Goal: Information Seeking & Learning: Learn about a topic

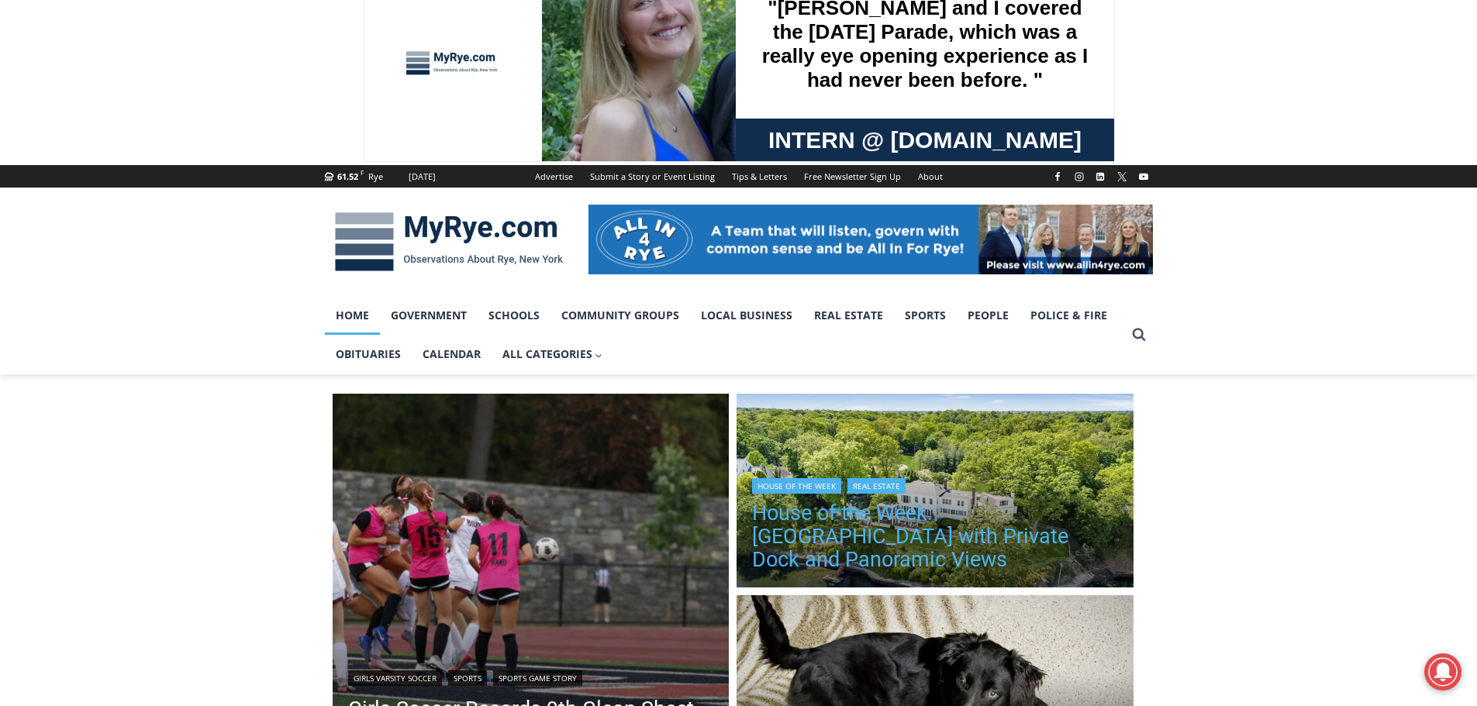
scroll to position [78, 0]
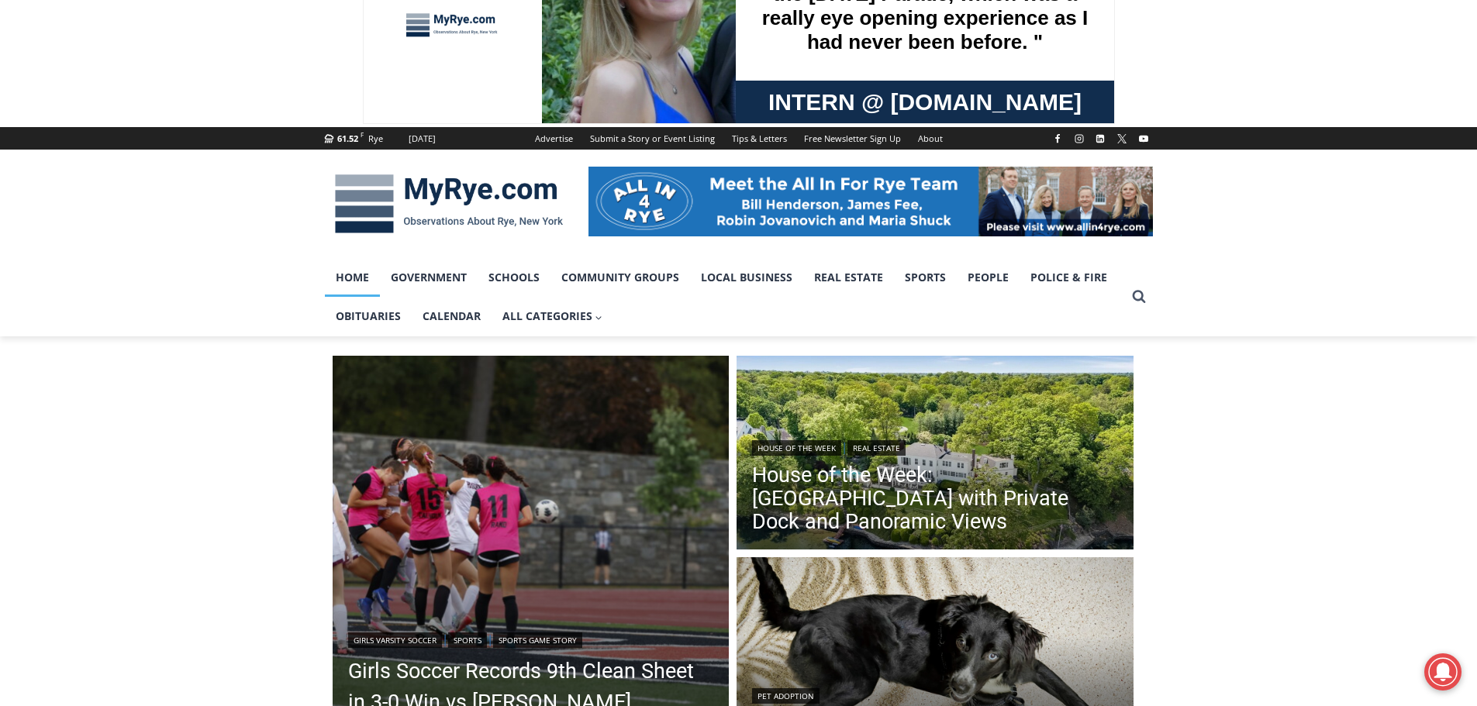
click at [0, 0] on div "Your Search is Over Everything You Need to Know About Rye for FREE in Your Inbo…" at bounding box center [0, 0] width 0 height 0
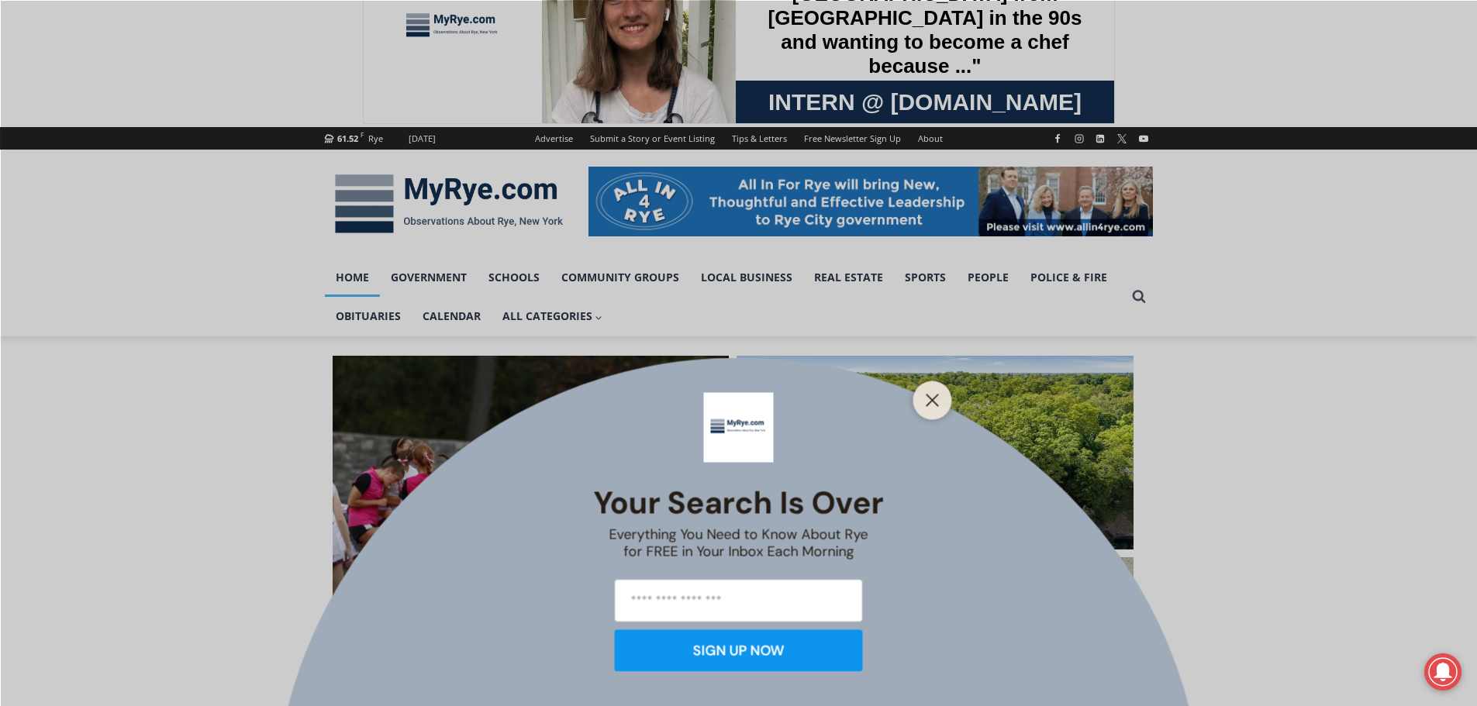
click at [842, 504] on div "Your Search is Over Everything You Need to Know About Rye for FREE in Your Inbo…" at bounding box center [738, 353] width 1477 height 706
click at [938, 398] on icon "Close" at bounding box center [933, 400] width 14 height 14
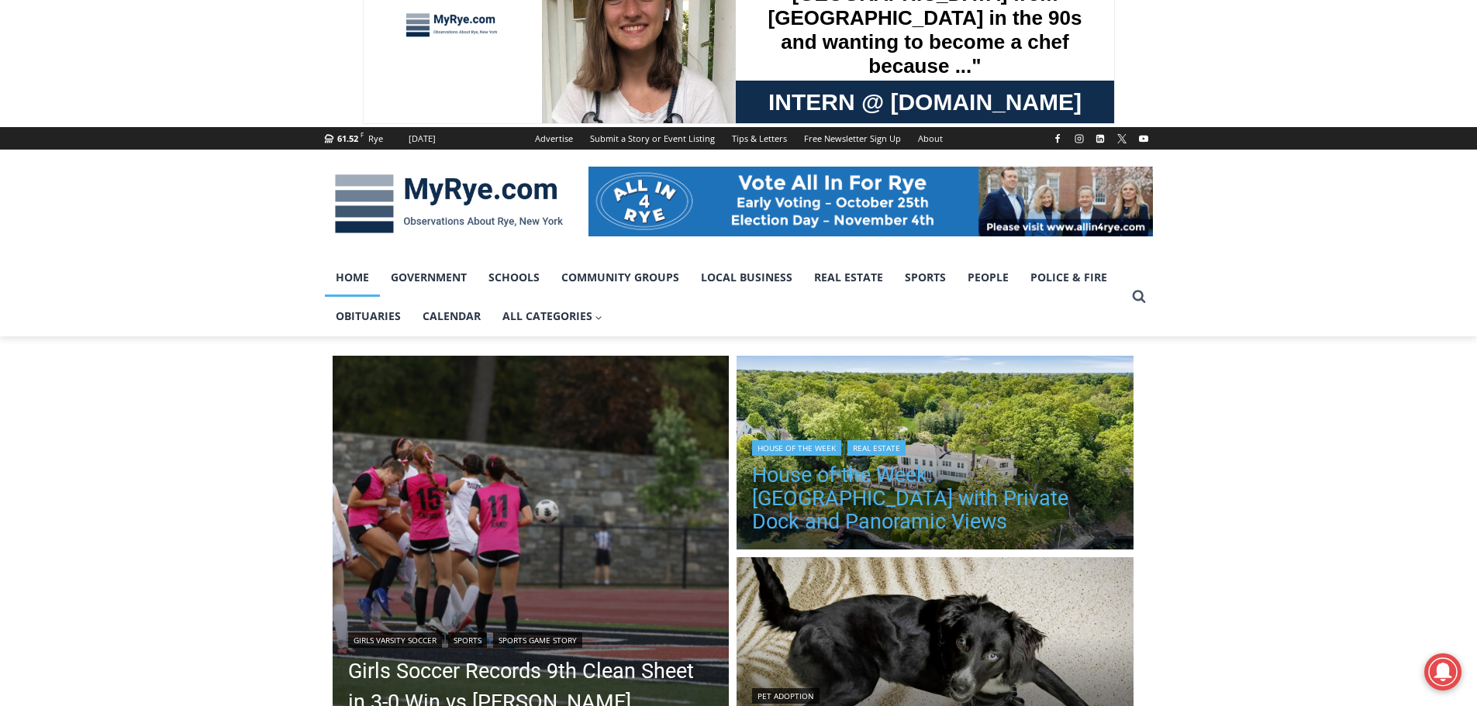
click at [882, 501] on link "House of the Week: [GEOGRAPHIC_DATA] with Private Dock and Panoramic Views" at bounding box center [935, 499] width 366 height 70
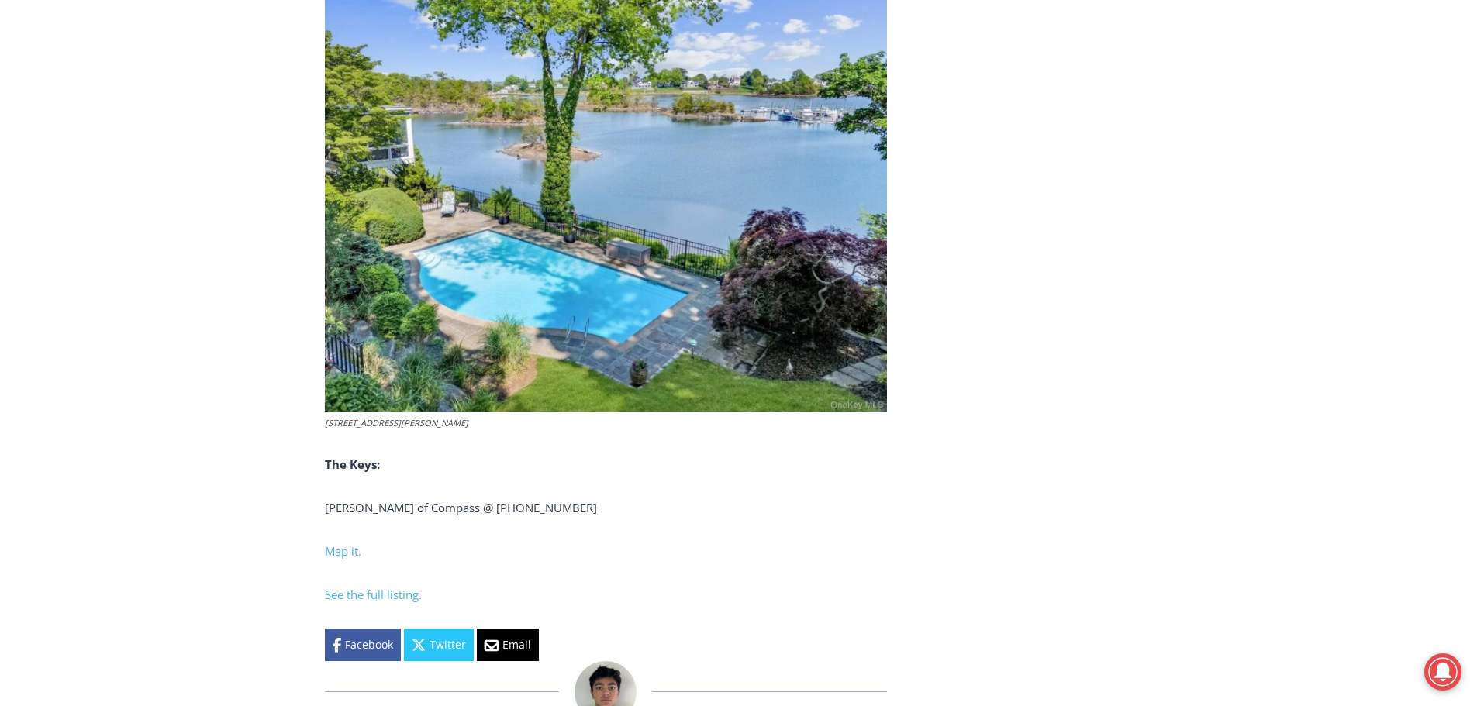
scroll to position [6047, 0]
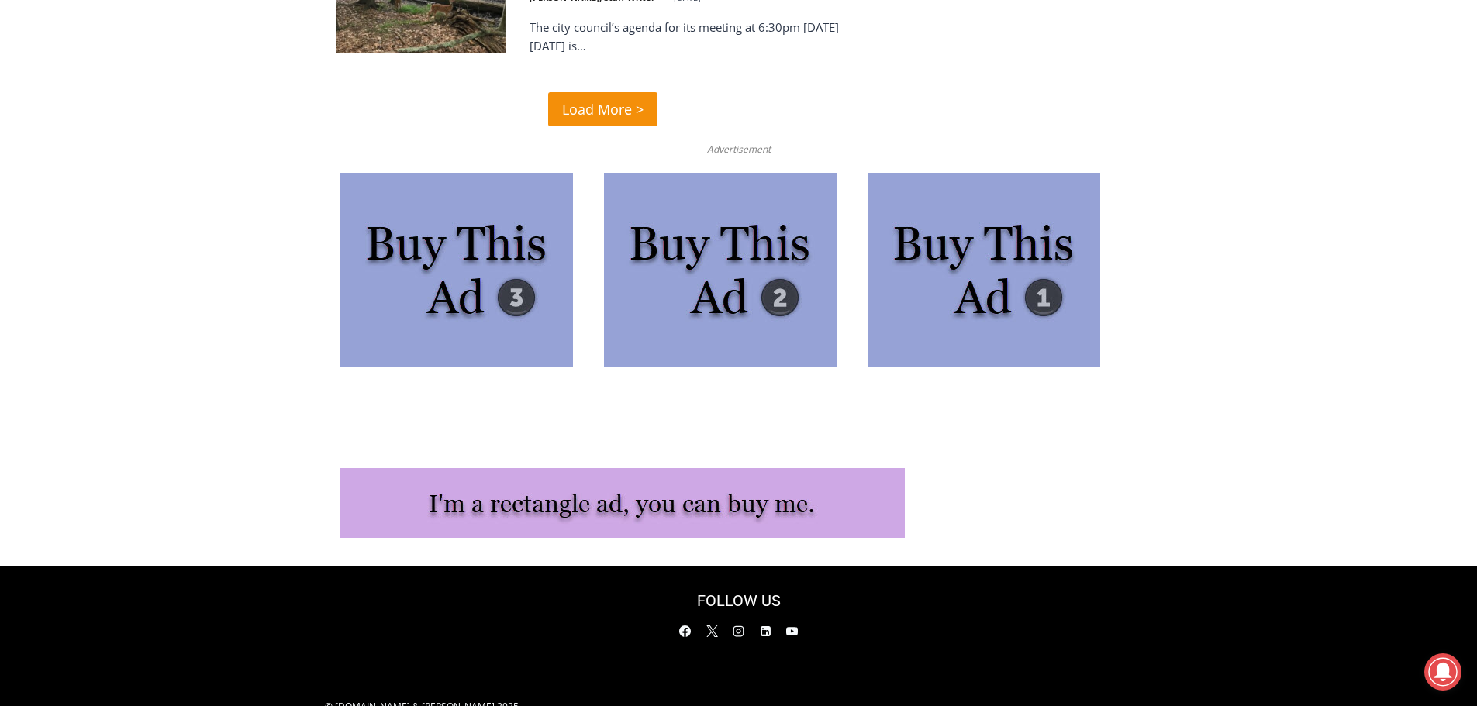
scroll to position [3993, 0]
